Goal: Information Seeking & Learning: Learn about a topic

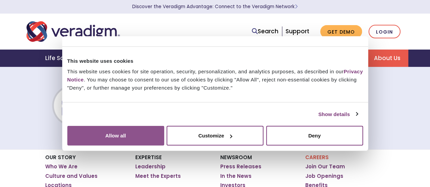
click at [164, 126] on button "Allow all" at bounding box center [115, 136] width 97 height 20
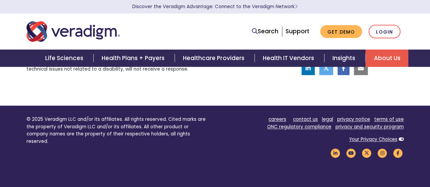
scroll to position [346, 0]
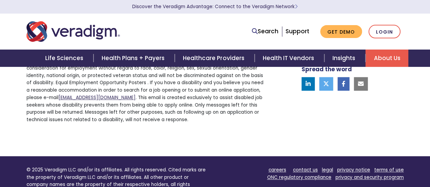
click at [110, 100] on link "[EMAIL_ADDRESS][DOMAIN_NAME]" at bounding box center [97, 98] width 77 height 6
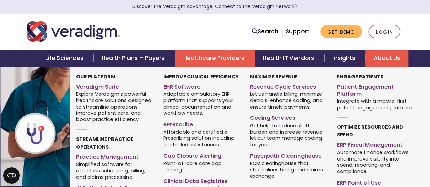
scroll to position [398, 0]
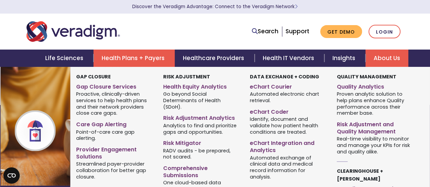
click at [144, 58] on link "Health Plans + Payers" at bounding box center [134, 58] width 81 height 17
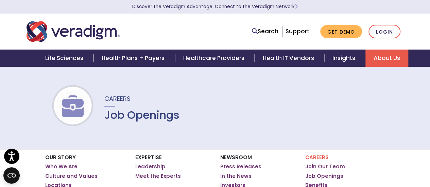
click at [147, 168] on link "Leadership" at bounding box center [150, 167] width 30 height 7
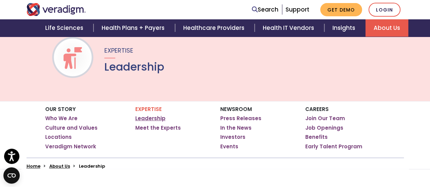
scroll to position [49, 0]
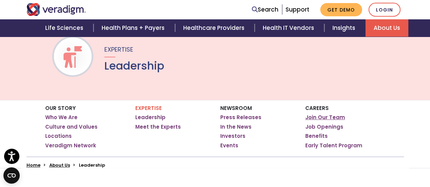
click at [325, 117] on link "Join Our Team" at bounding box center [326, 117] width 40 height 7
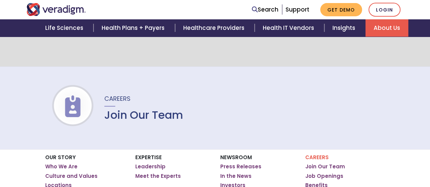
scroll to position [52, 0]
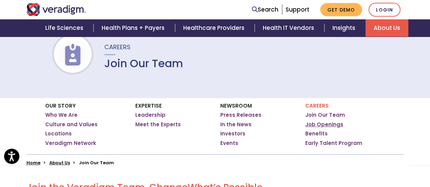
click at [321, 125] on link "Job Openings" at bounding box center [325, 124] width 38 height 7
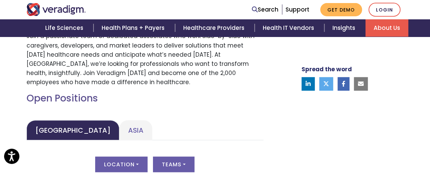
scroll to position [267, 0]
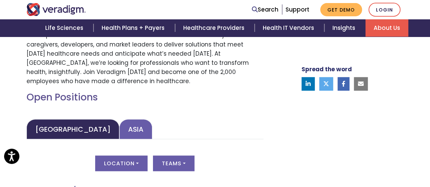
click at [119, 129] on link "Asia" at bounding box center [135, 129] width 33 height 20
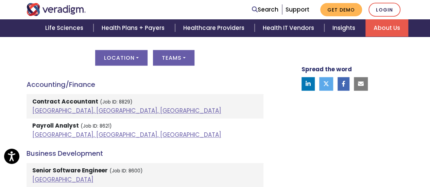
scroll to position [378, 0]
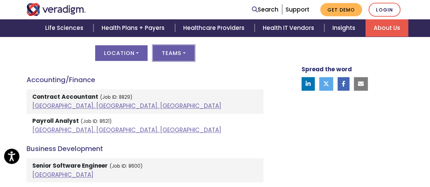
click at [180, 51] on button "Teams" at bounding box center [174, 53] width 42 height 16
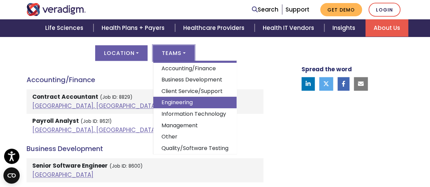
scroll to position [12, 0]
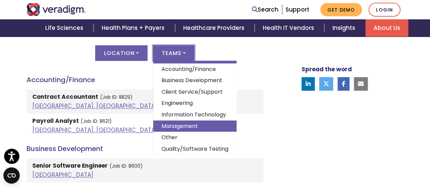
click at [180, 126] on link "Management" at bounding box center [194, 127] width 83 height 12
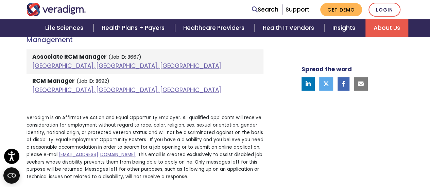
scroll to position [416, 0]
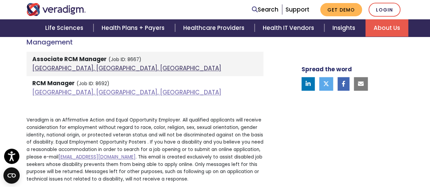
click at [61, 69] on link "[GEOGRAPHIC_DATA], [GEOGRAPHIC_DATA], [GEOGRAPHIC_DATA]" at bounding box center [126, 68] width 189 height 8
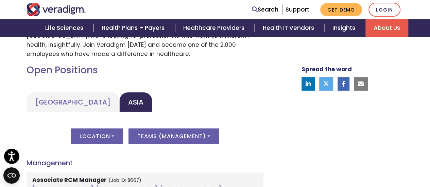
scroll to position [276, 0]
